Goal: Navigation & Orientation: Understand site structure

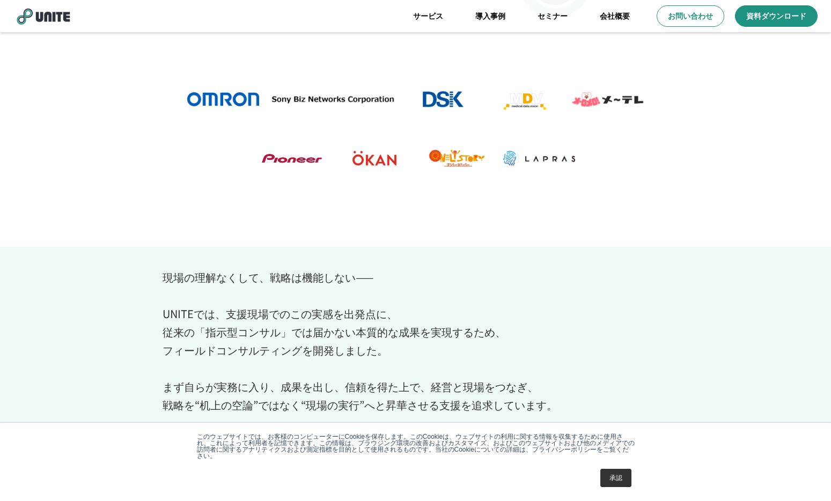
scroll to position [261, 0]
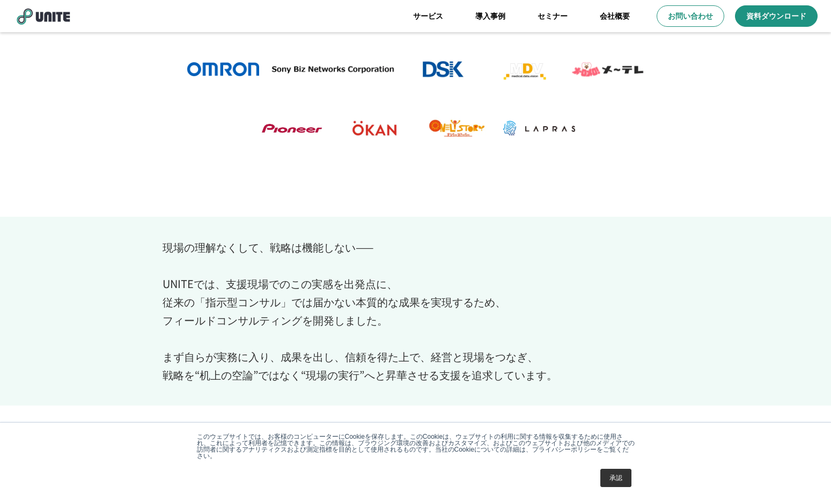
click at [614, 470] on link "承認" at bounding box center [615, 478] width 31 height 18
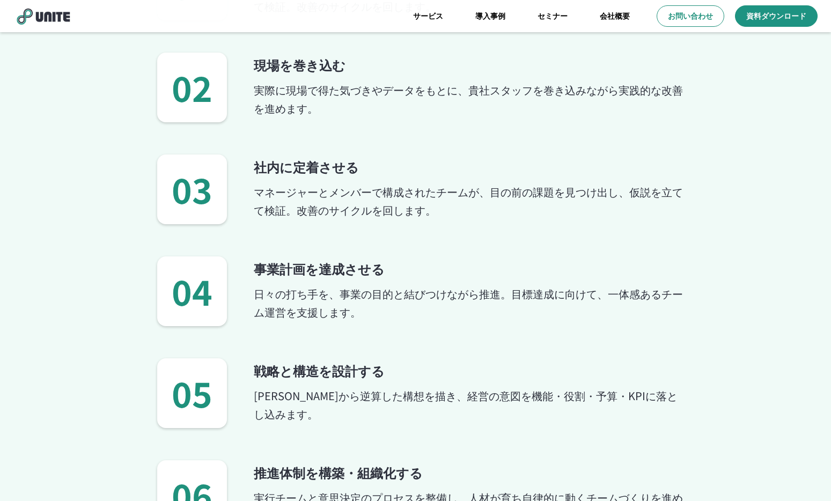
scroll to position [1319, 0]
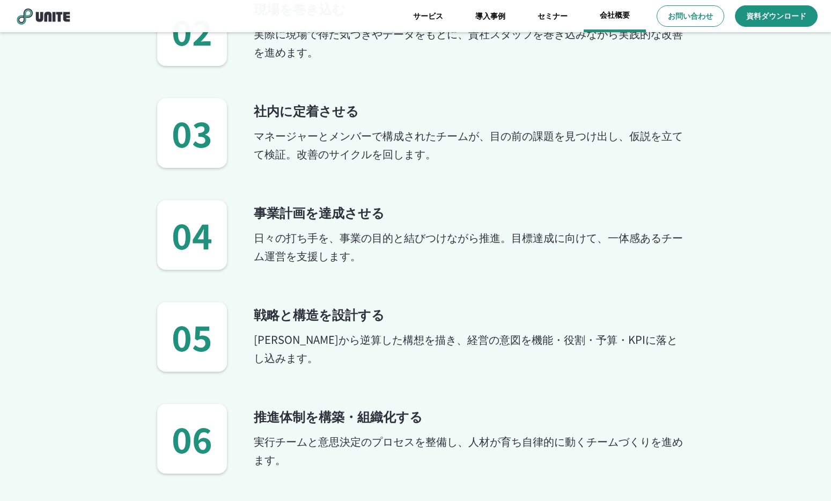
click at [614, 22] on link "会社概要" at bounding box center [615, 16] width 62 height 32
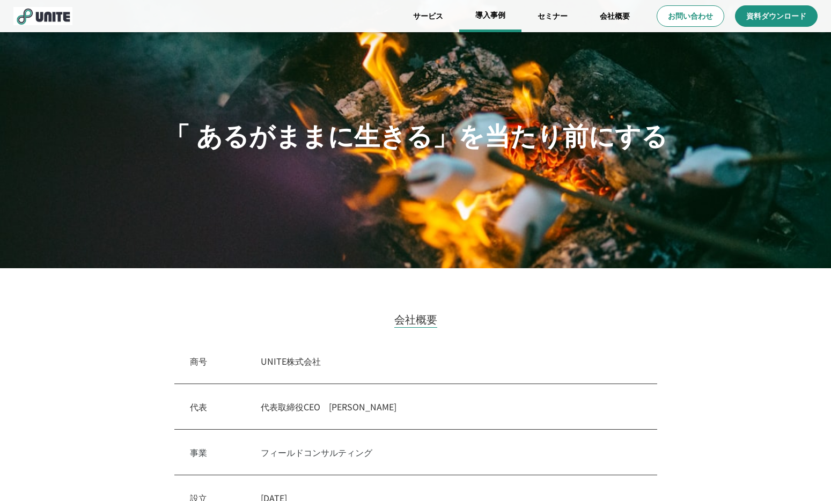
click at [503, 15] on link "導入事例" at bounding box center [490, 16] width 62 height 32
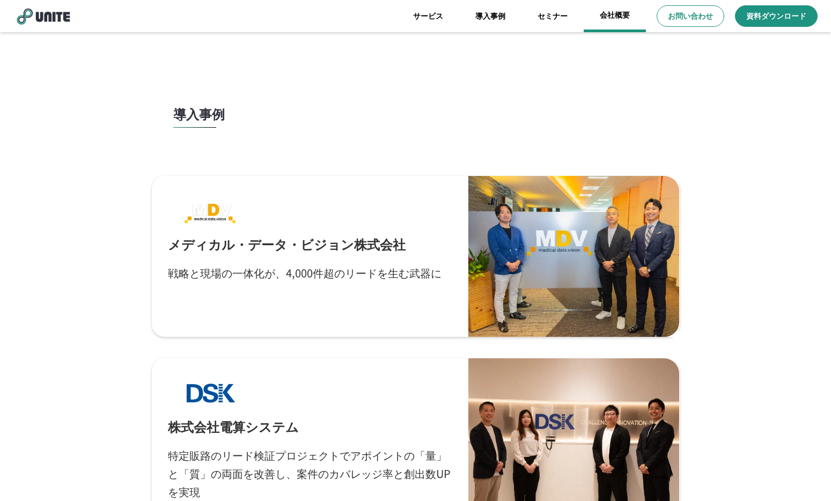
click at [611, 20] on link "会社概要" at bounding box center [615, 16] width 62 height 32
